Goal: Transaction & Acquisition: Purchase product/service

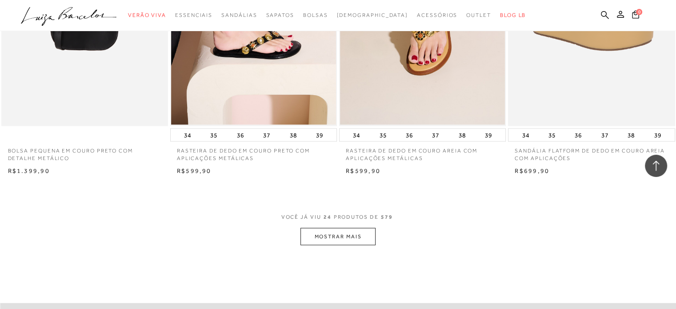
scroll to position [1688, 0]
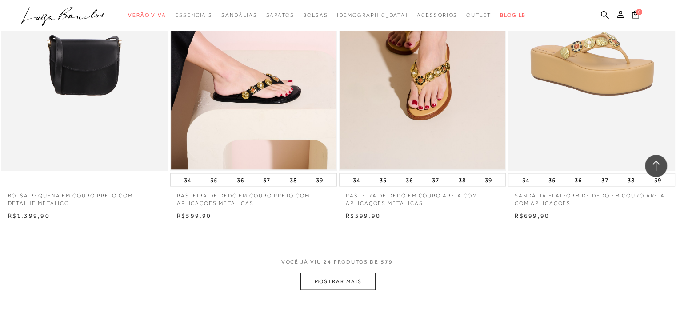
click at [331, 278] on button "MOSTRAR MAIS" at bounding box center [337, 280] width 75 height 17
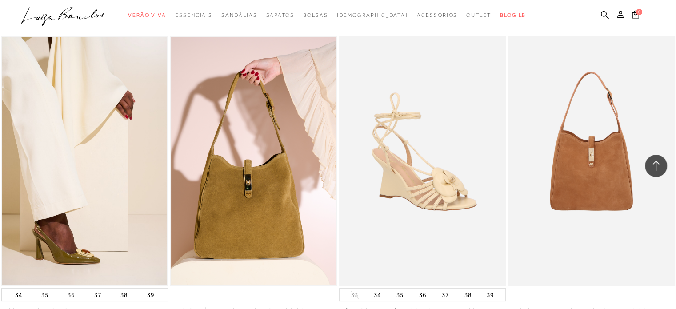
scroll to position [3642, 0]
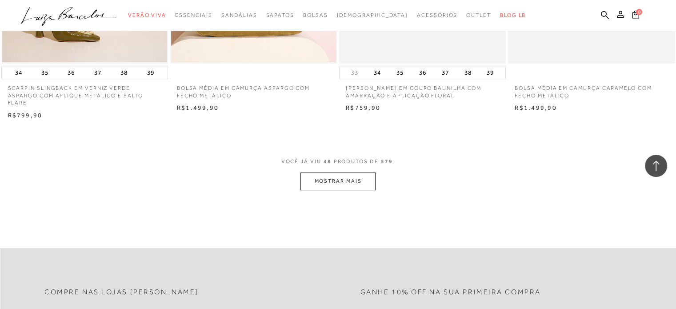
click at [346, 172] on button "MOSTRAR MAIS" at bounding box center [337, 180] width 75 height 17
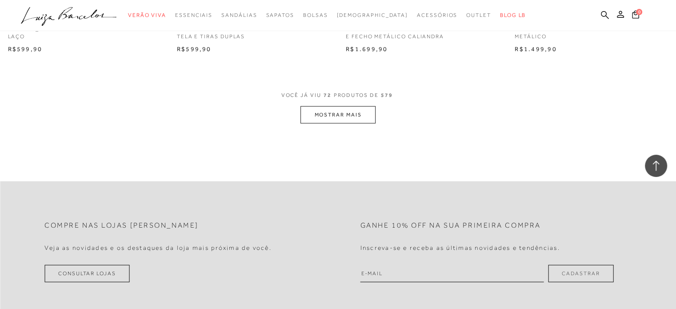
scroll to position [5596, 0]
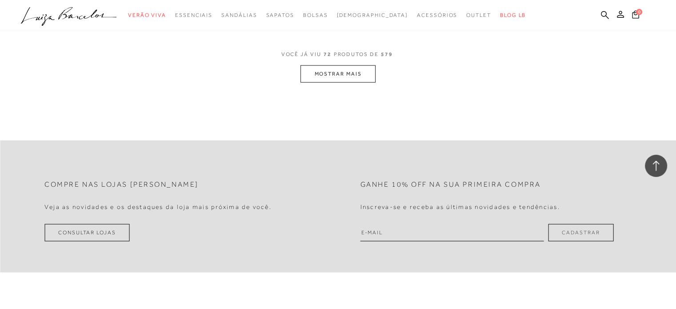
click at [349, 68] on button "MOSTRAR MAIS" at bounding box center [337, 73] width 75 height 17
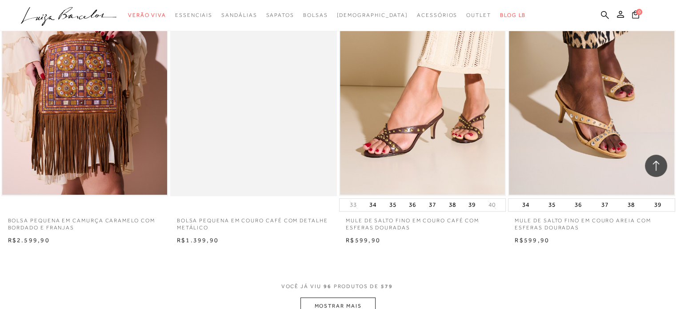
scroll to position [7284, 0]
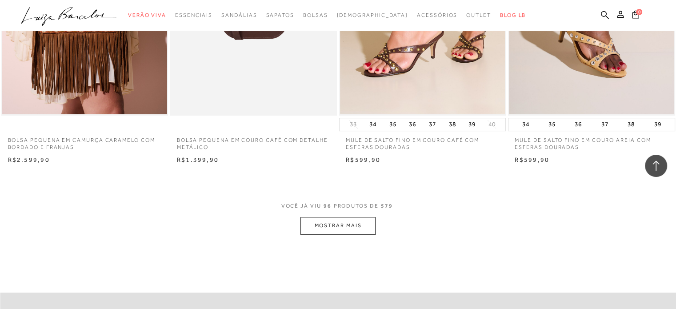
click at [364, 217] on button "MOSTRAR MAIS" at bounding box center [337, 225] width 75 height 17
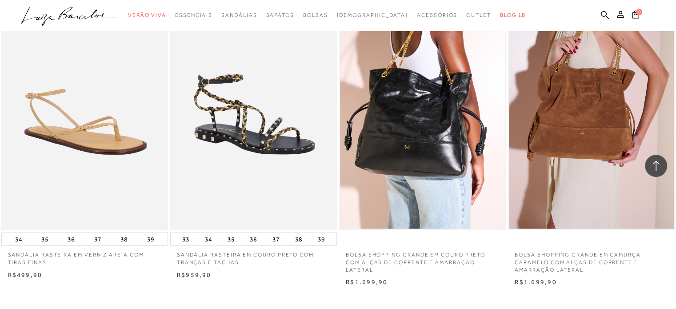
scroll to position [9238, 0]
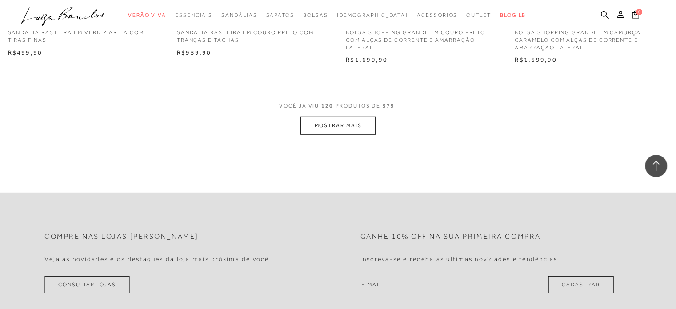
click at [353, 123] on button "MOSTRAR MAIS" at bounding box center [337, 125] width 75 height 17
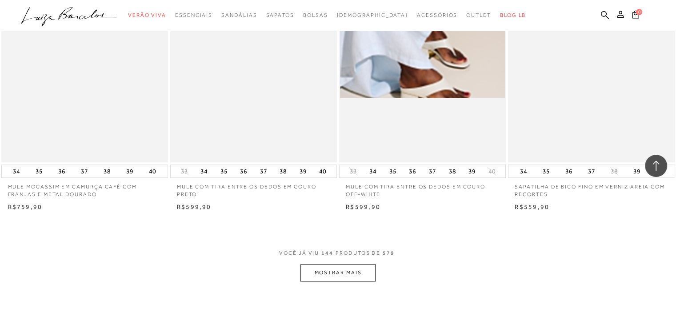
scroll to position [11059, 0]
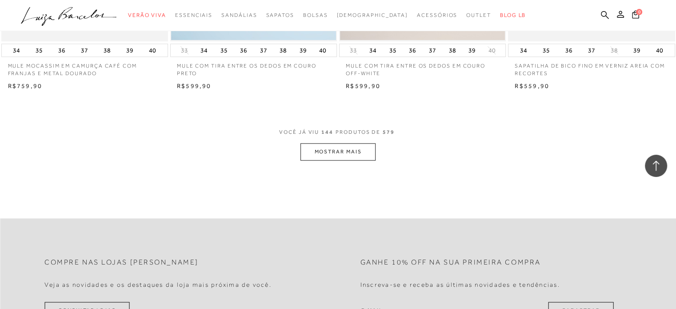
click at [329, 143] on button "MOSTRAR MAIS" at bounding box center [337, 151] width 75 height 17
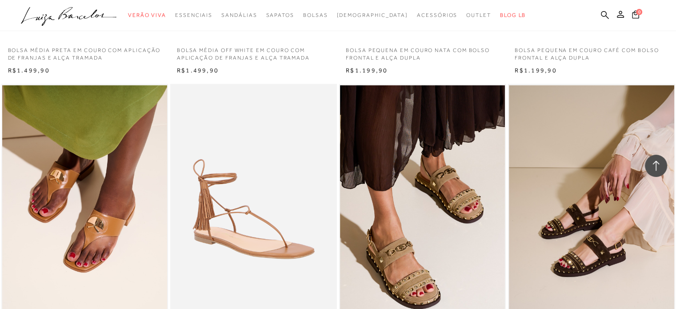
scroll to position [12880, 0]
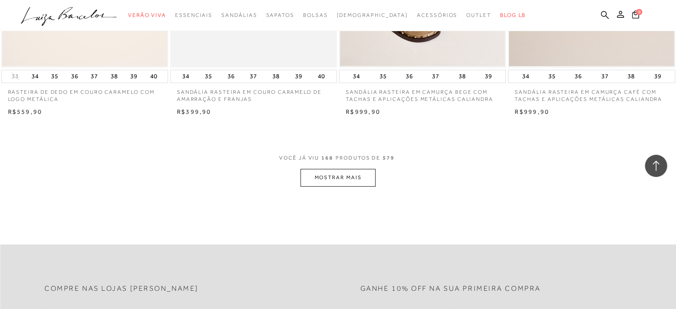
click at [356, 169] on button "MOSTRAR MAIS" at bounding box center [337, 177] width 75 height 17
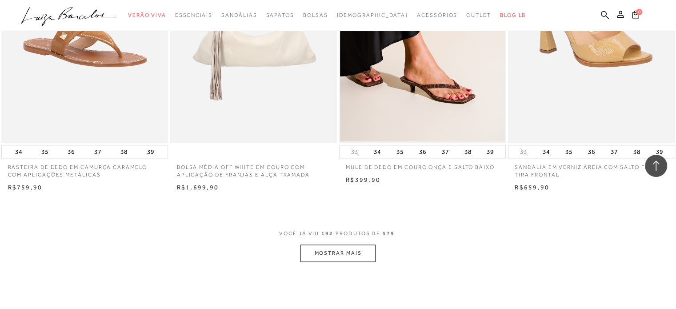
scroll to position [14700, 0]
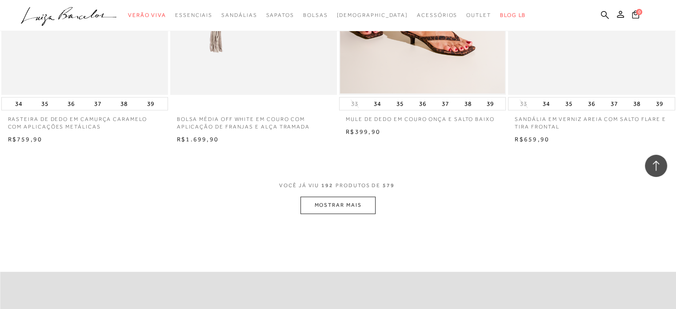
click at [336, 196] on button "MOSTRAR MAIS" at bounding box center [337, 204] width 75 height 17
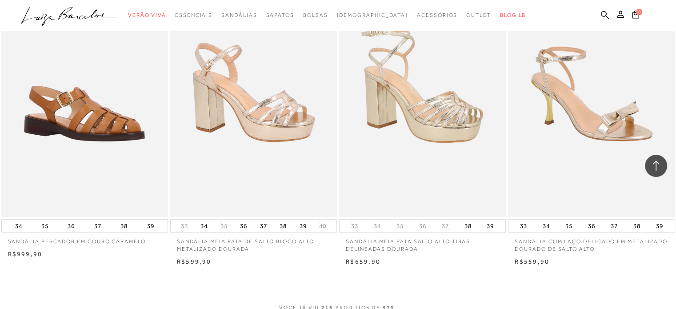
scroll to position [16655, 0]
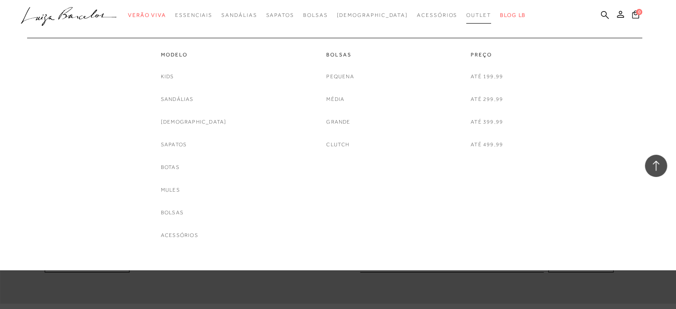
click at [466, 12] on span "Outlet" at bounding box center [478, 15] width 25 height 6
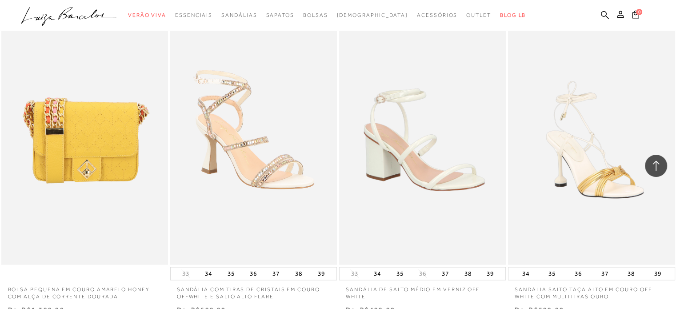
scroll to position [1821, 0]
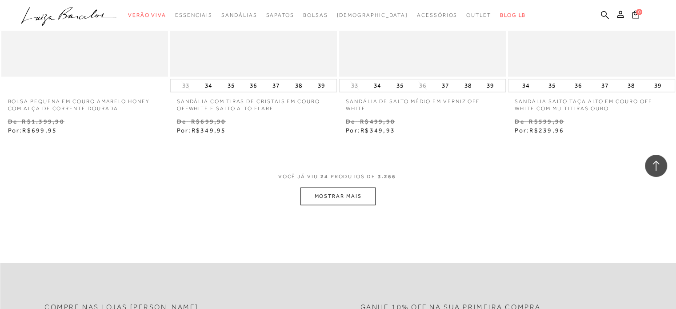
click at [343, 200] on button "MOSTRAR MAIS" at bounding box center [337, 195] width 75 height 17
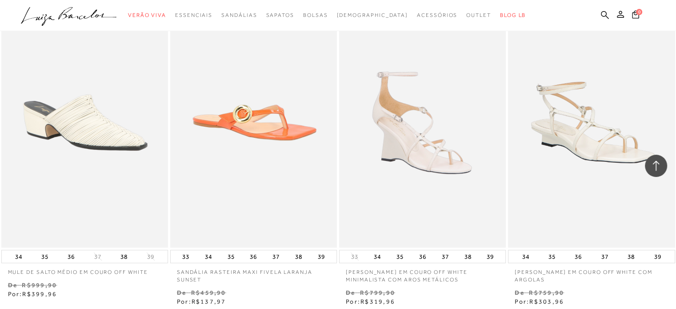
scroll to position [3731, 0]
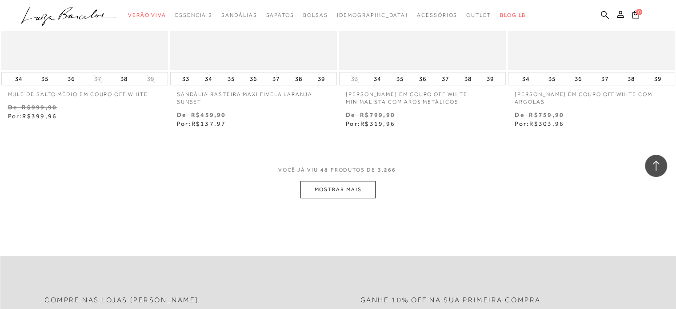
click at [354, 196] on button "MOSTRAR MAIS" at bounding box center [337, 189] width 75 height 17
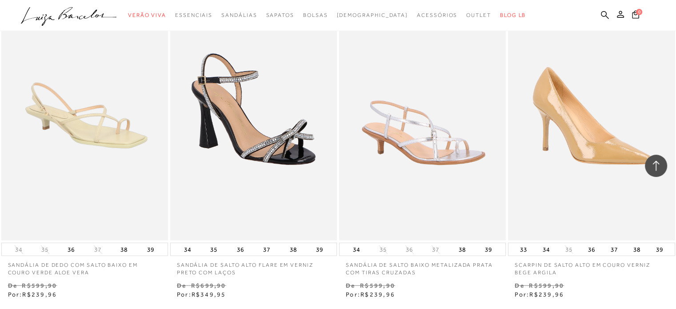
scroll to position [5685, 0]
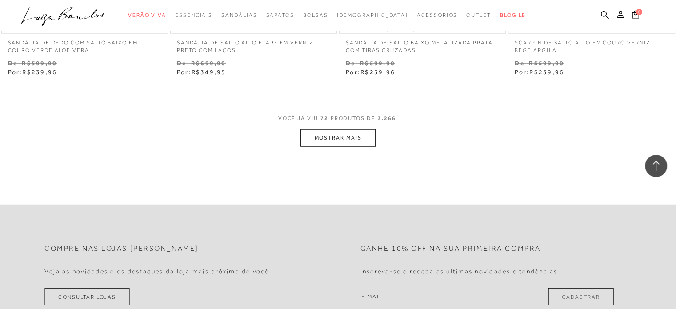
click at [313, 143] on button "MOSTRAR MAIS" at bounding box center [337, 137] width 75 height 17
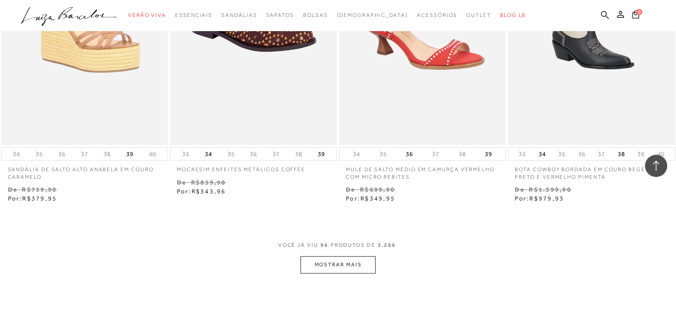
scroll to position [7594, 0]
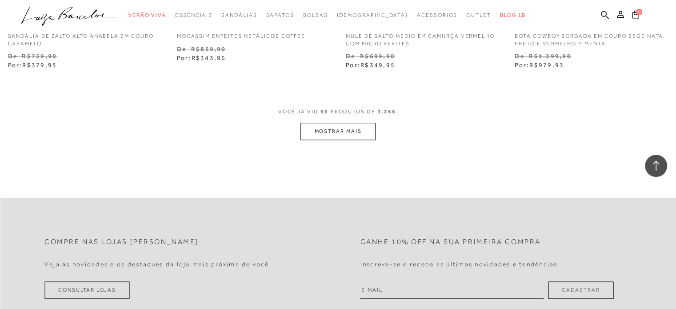
click at [304, 136] on button "MOSTRAR MAIS" at bounding box center [337, 131] width 75 height 17
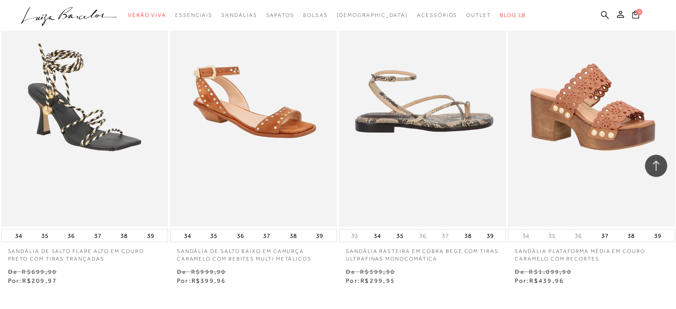
scroll to position [9549, 0]
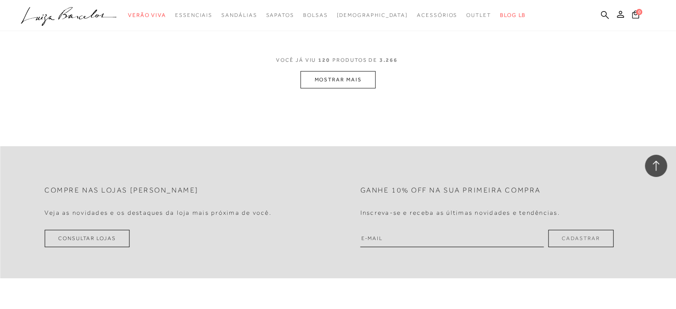
click at [367, 76] on button "MOSTRAR MAIS" at bounding box center [337, 79] width 75 height 17
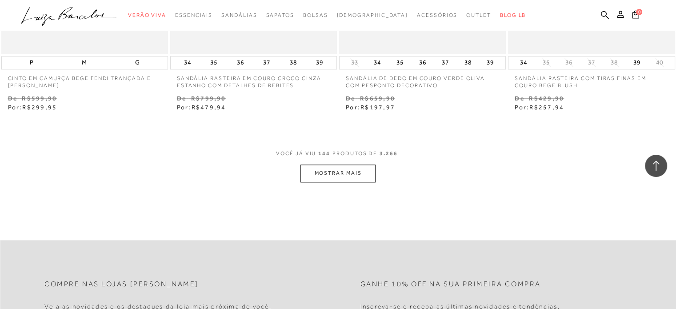
scroll to position [11414, 0]
